Goal: Transaction & Acquisition: Purchase product/service

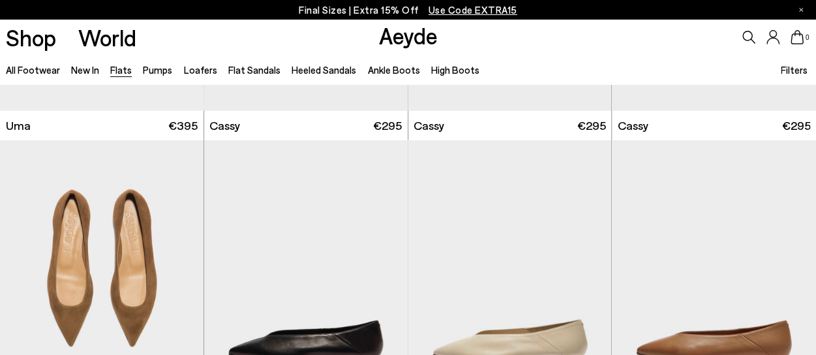
scroll to position [1435, 0]
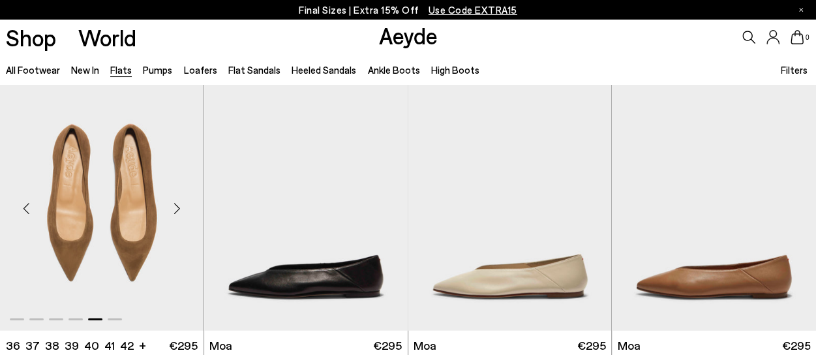
click at [98, 217] on img "5 / 6" at bounding box center [102, 203] width 204 height 256
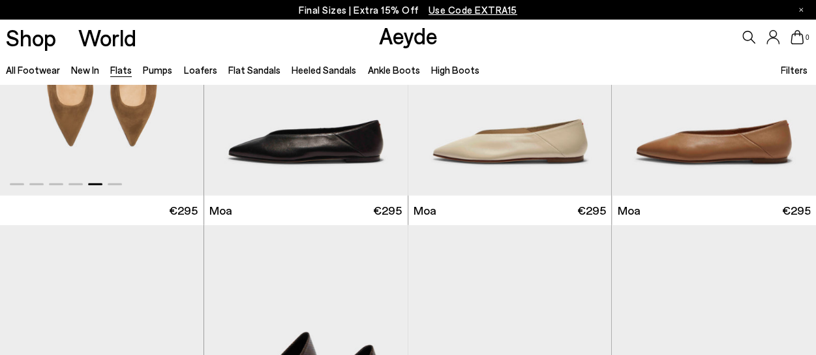
scroll to position [1566, 0]
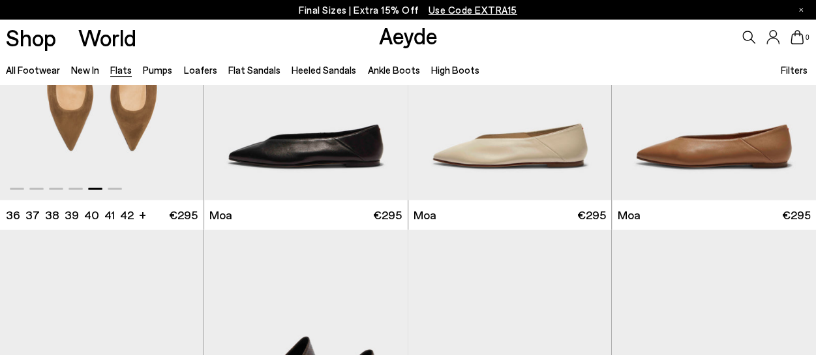
click at [115, 127] on img "5 / 6" at bounding box center [102, 73] width 204 height 256
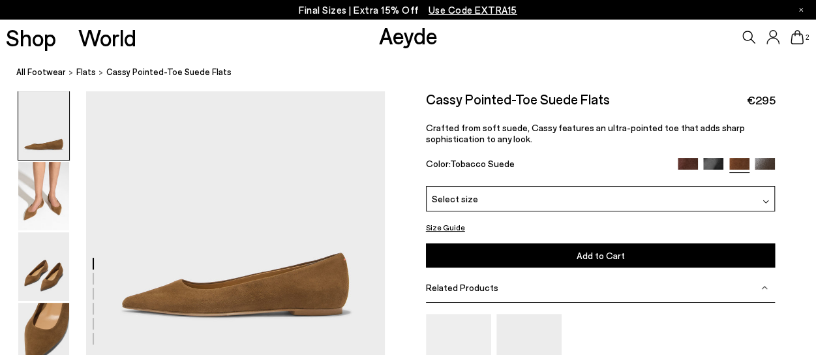
click at [706, 196] on div "Select size" at bounding box center [601, 198] width 350 height 25
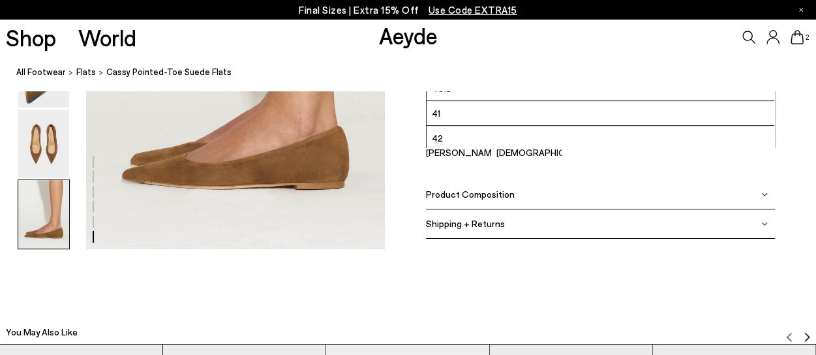
scroll to position [2088, 0]
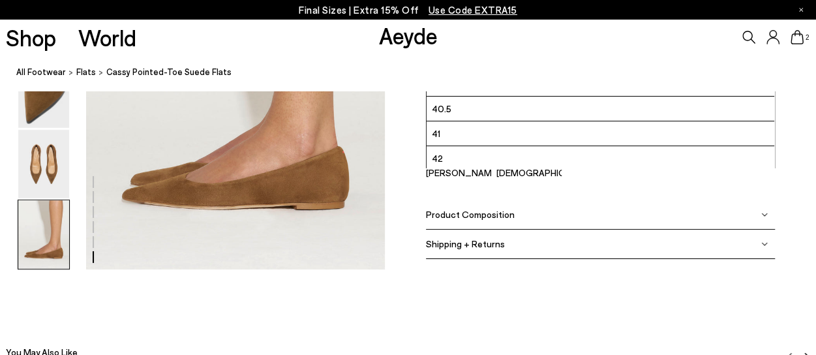
click at [436, 155] on span "42" at bounding box center [437, 158] width 11 height 16
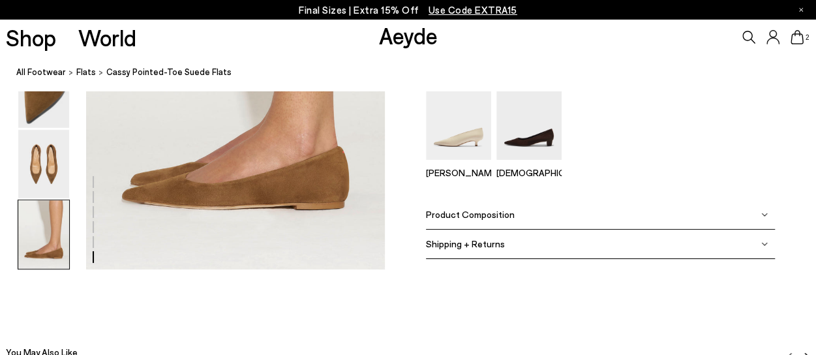
scroll to position [1696, 0]
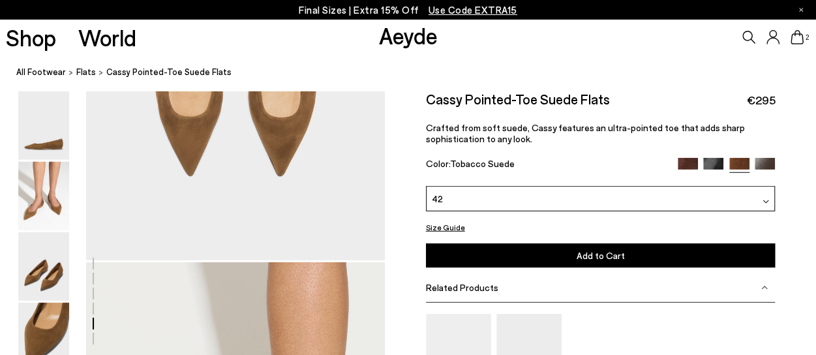
click at [529, 251] on button "Add to Cart Select a Size First" at bounding box center [601, 255] width 350 height 24
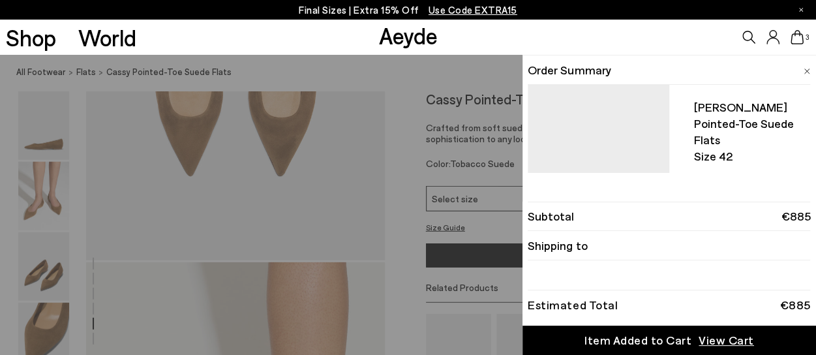
click at [600, 258] on li "Shipping to" at bounding box center [669, 245] width 283 height 29
